Goal: Book appointment/travel/reservation

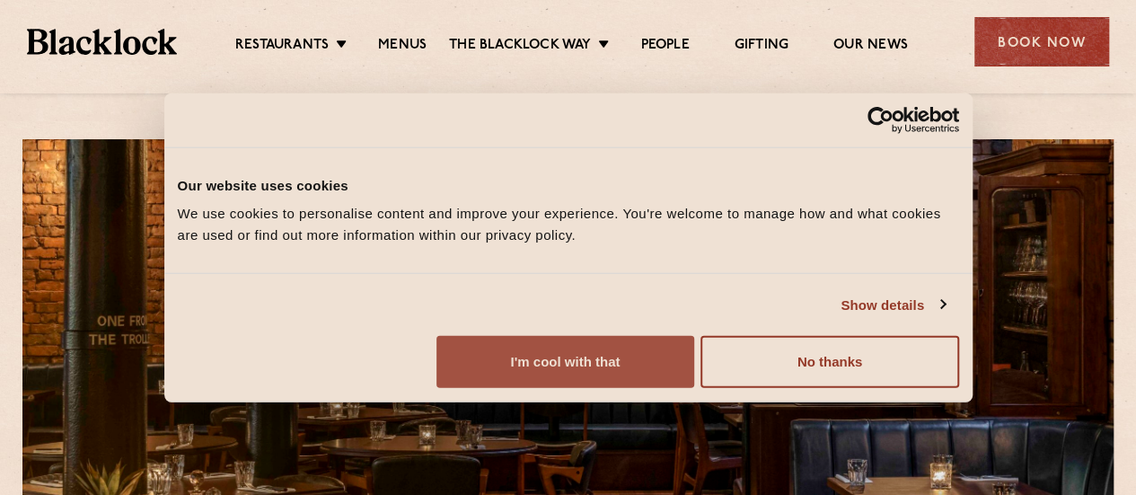
click at [694, 362] on button "I'm cool with that" at bounding box center [565, 362] width 258 height 52
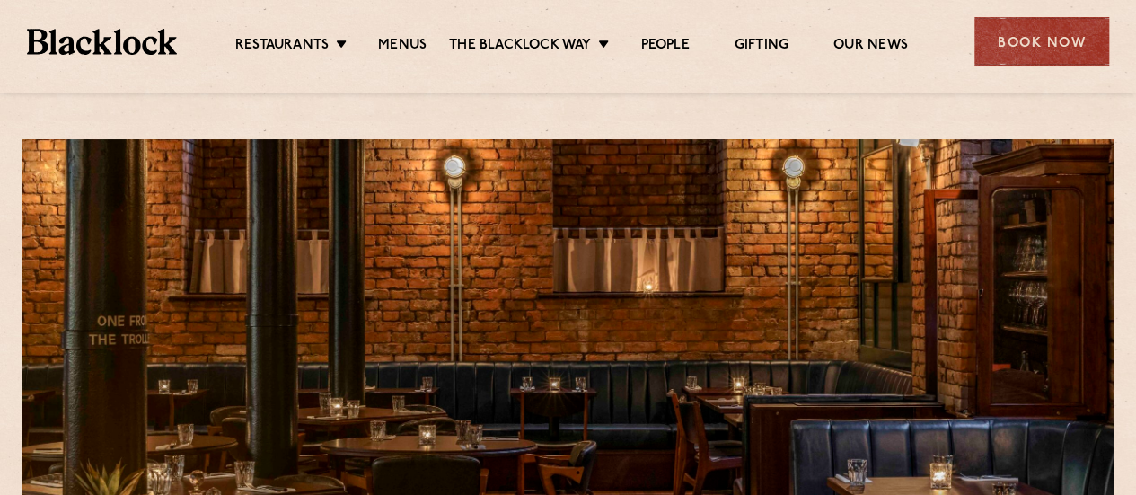
click at [781, 364] on div at bounding box center [567, 392] width 1091 height 507
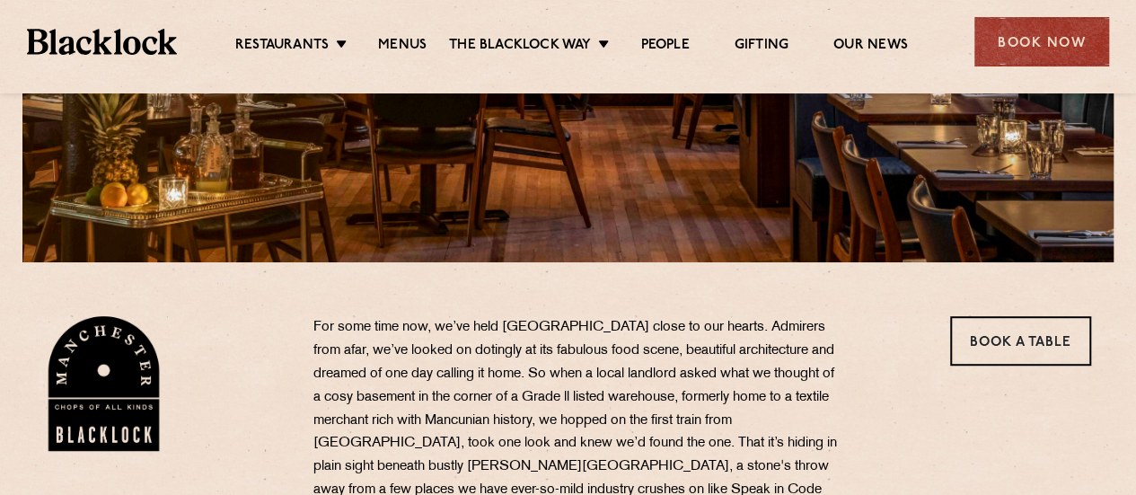
scroll to position [395, 0]
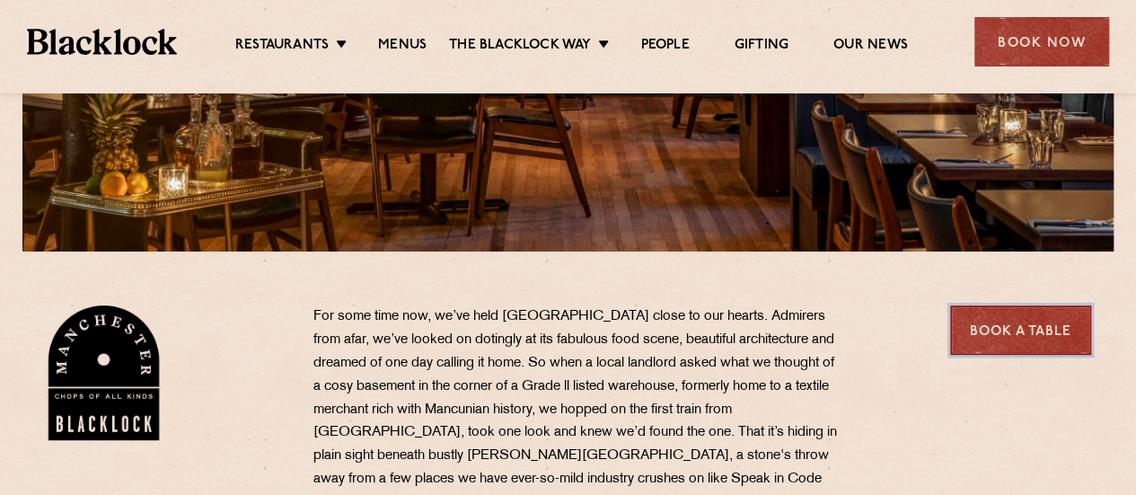
click at [1025, 318] on link "Book a Table" at bounding box center [1020, 329] width 141 height 49
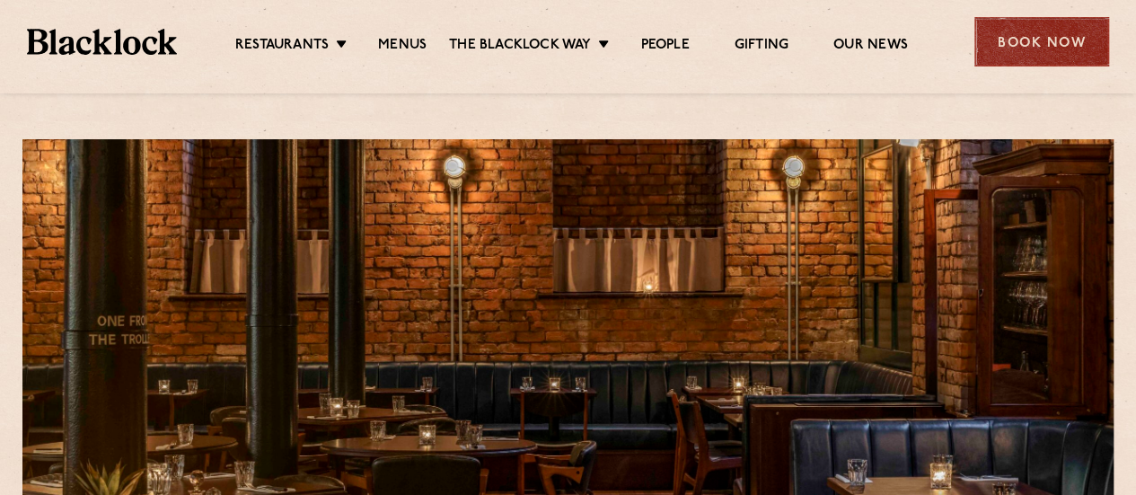
click at [1043, 55] on div "Book Now" at bounding box center [1041, 41] width 135 height 49
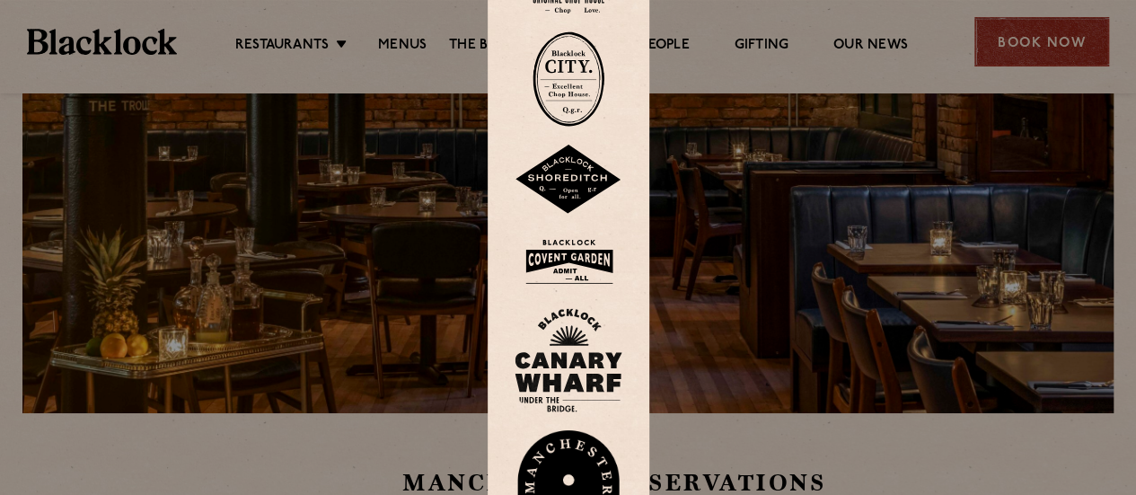
scroll to position [395, 0]
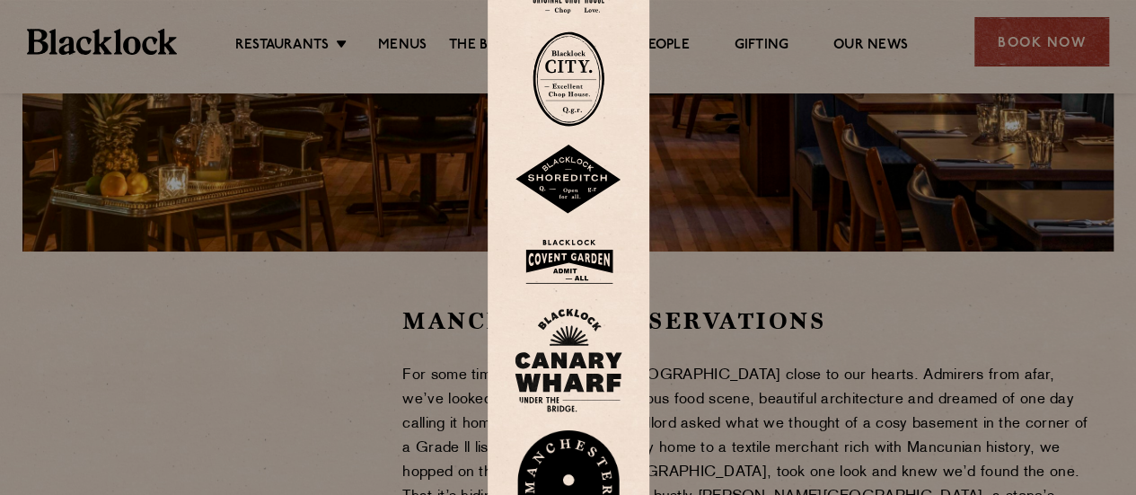
click at [583, 469] on img at bounding box center [569, 492] width 108 height 124
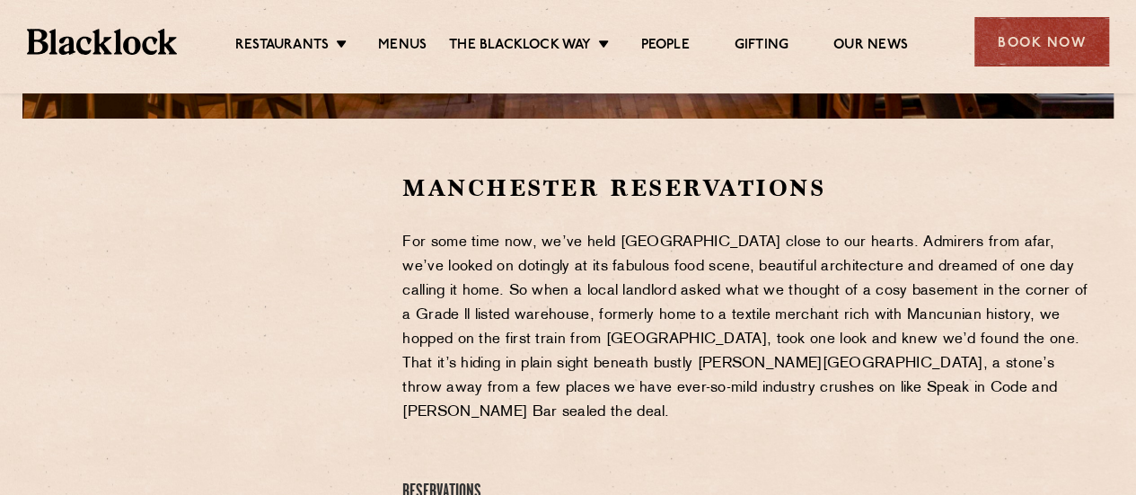
scroll to position [611, 0]
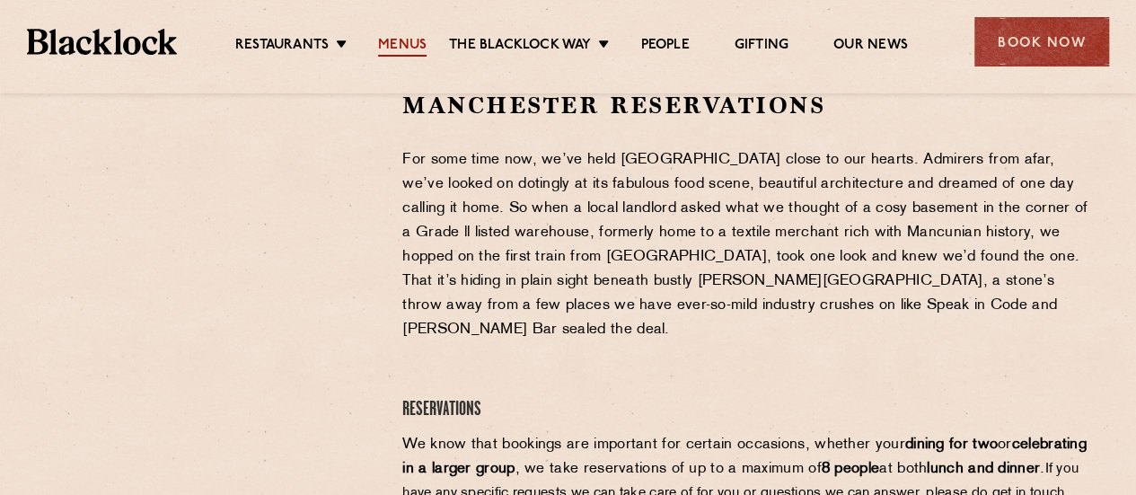
click at [408, 44] on link "Menus" at bounding box center [402, 47] width 48 height 20
